Goal: Task Accomplishment & Management: Use online tool/utility

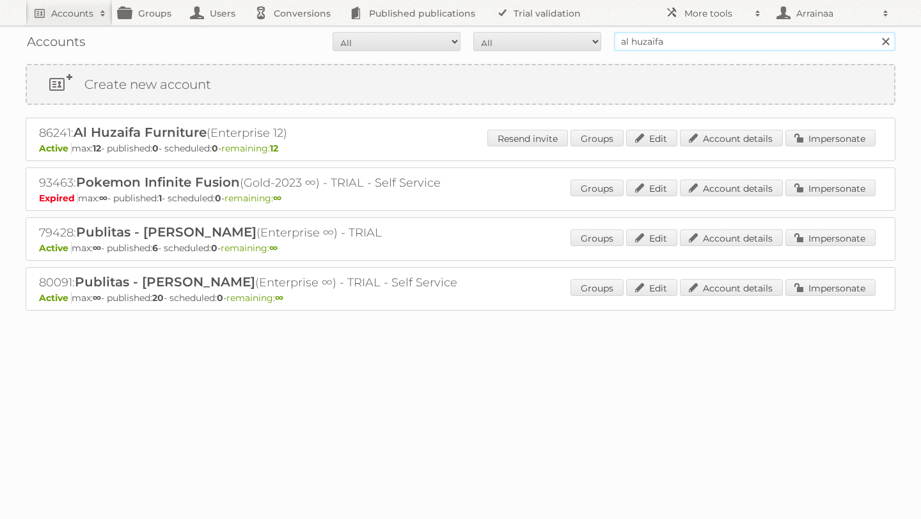
click at [674, 42] on input "al huzaifa" at bounding box center [754, 41] width 281 height 19
type input "a"
type input "carrefour"
click at [876, 32] on input "Search" at bounding box center [885, 41] width 19 height 19
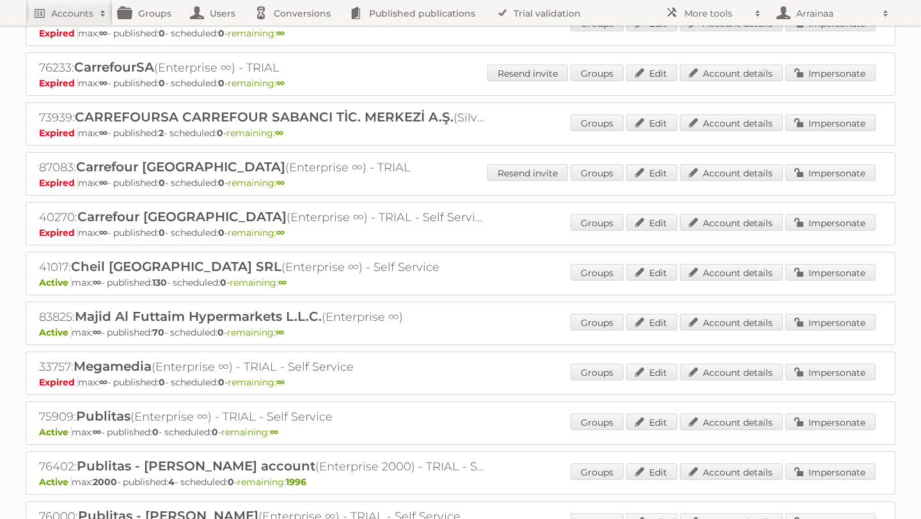
scroll to position [271, 0]
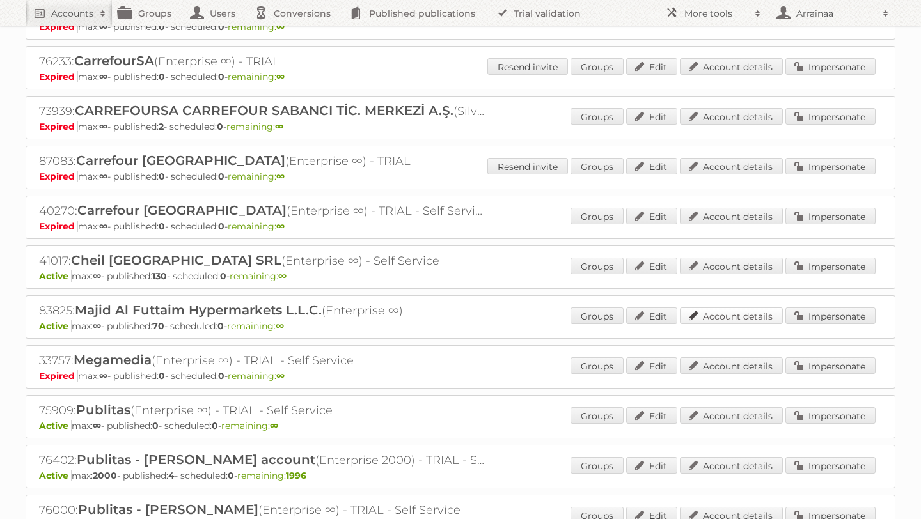
click at [703, 317] on link "Account details" at bounding box center [731, 316] width 103 height 17
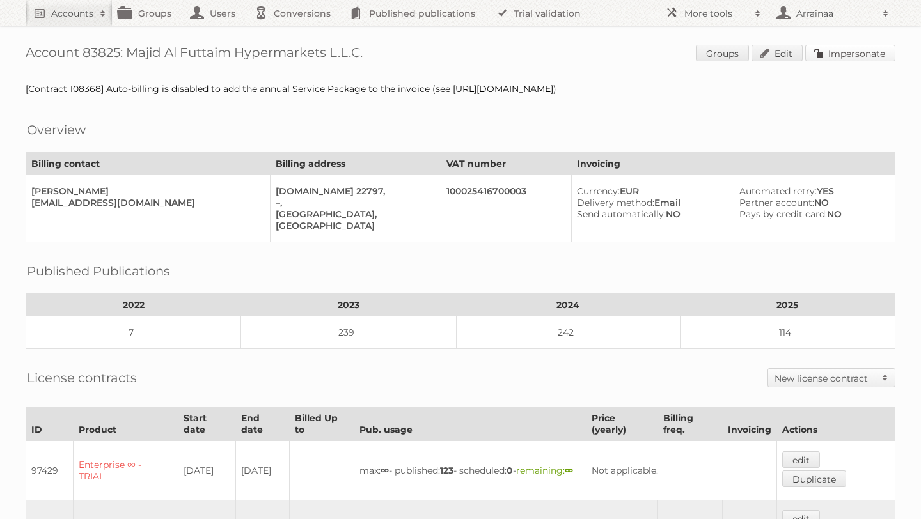
click at [831, 56] on link "Impersonate" at bounding box center [850, 53] width 90 height 17
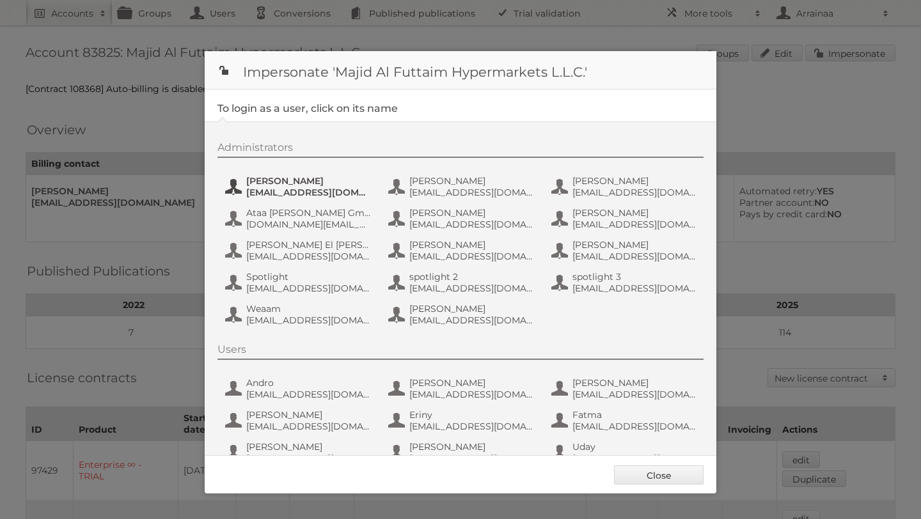
click at [306, 193] on span "[EMAIL_ADDRESS][DOMAIN_NAME]" at bounding box center [308, 193] width 124 height 12
